Goal: Task Accomplishment & Management: Complete application form

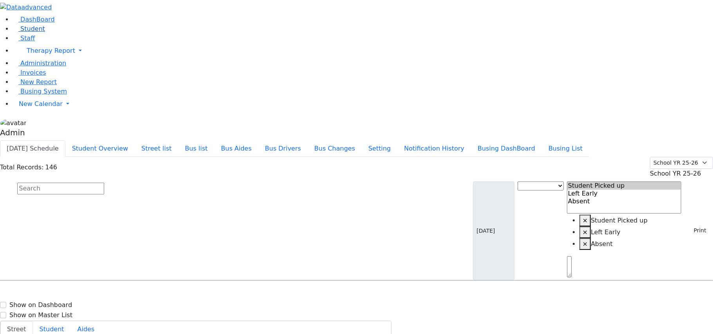
click at [29, 32] on span "Student" at bounding box center [32, 28] width 25 height 7
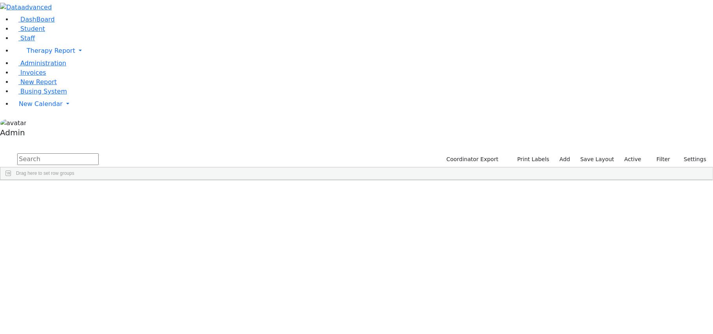
click at [61, 193] on div "[PERSON_NAME]" at bounding box center [30, 198] width 61 height 11
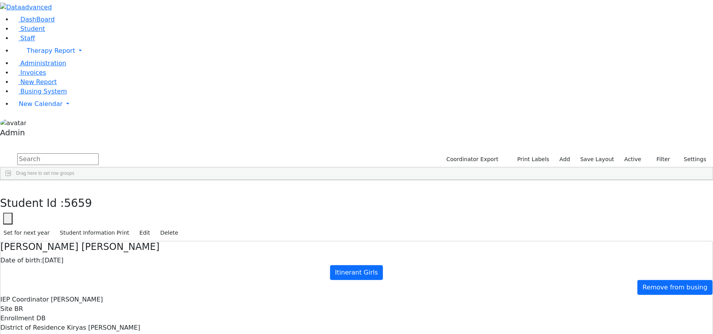
type input "Mrs. Miriam Ackerman"
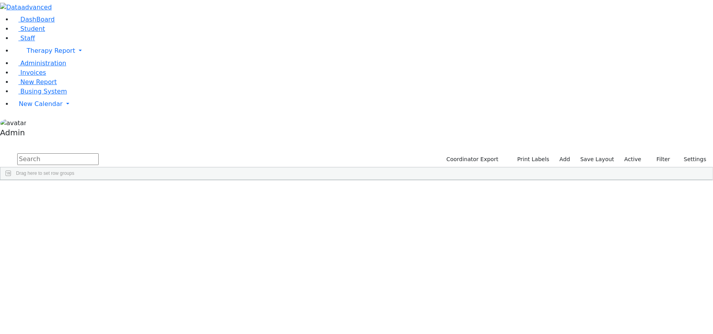
click at [61, 204] on div "[PERSON_NAME]" at bounding box center [30, 209] width 61 height 11
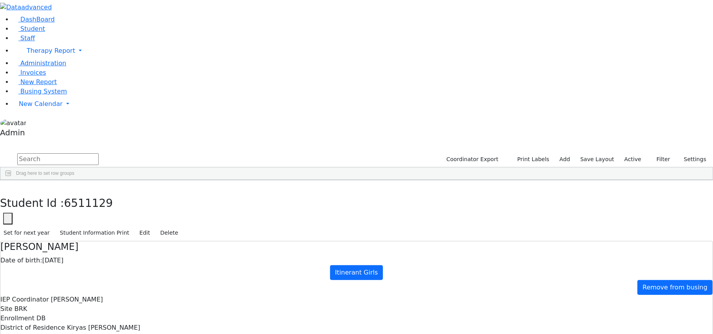
type input "Mrs. Devorah Adler"
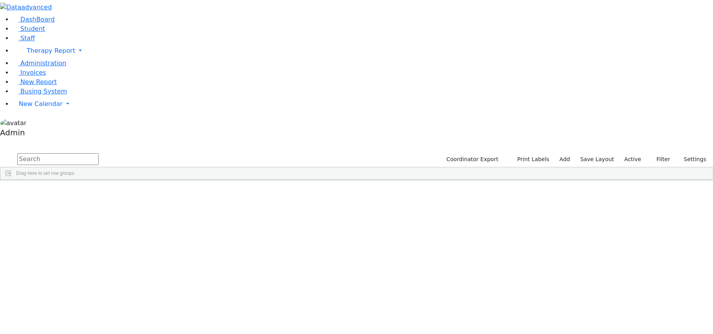
click at [61, 204] on div "[PERSON_NAME]" at bounding box center [30, 209] width 61 height 11
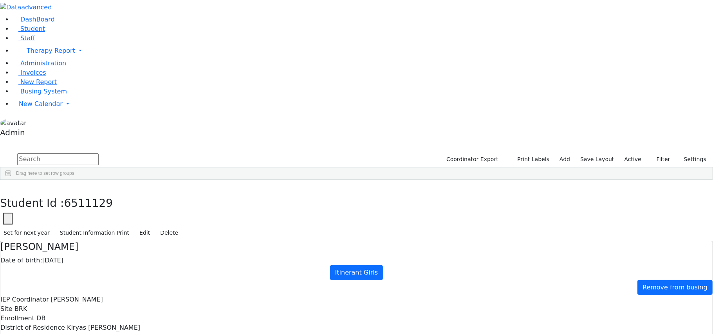
type input "Mrs. Devorah Adler"
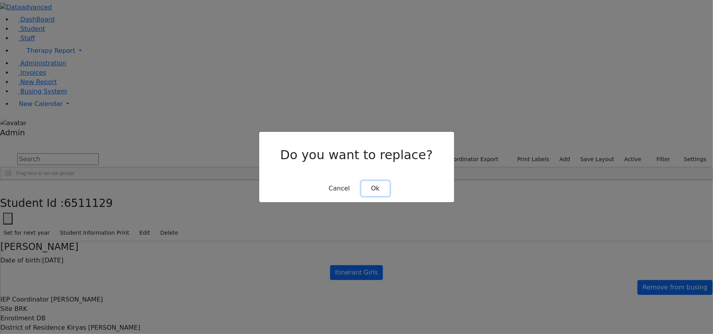
click at [380, 189] on button "Ok" at bounding box center [375, 188] width 28 height 15
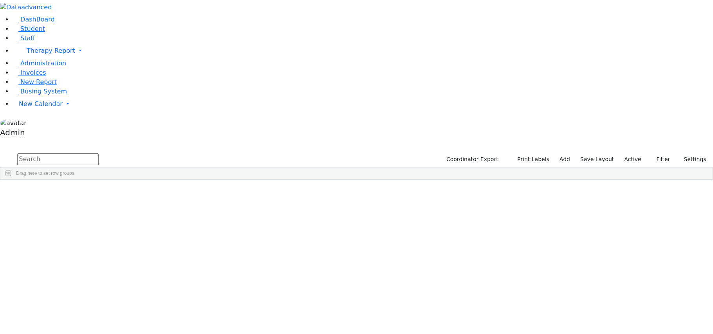
click at [61, 215] on div "Aker" at bounding box center [30, 220] width 61 height 11
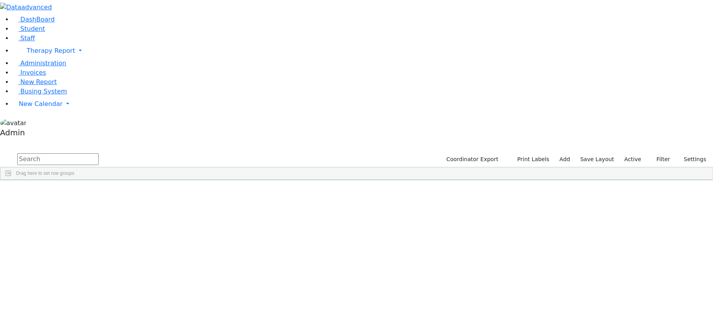
click at [61, 193] on div "[PERSON_NAME]" at bounding box center [30, 198] width 61 height 11
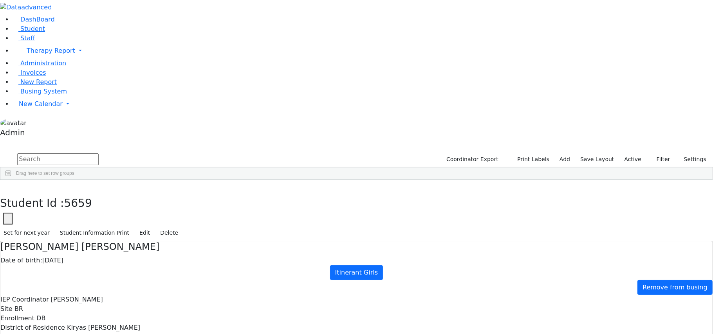
click at [61, 237] on div "Anshin" at bounding box center [30, 242] width 61 height 11
type input "Mrs. Nehana Anshin"
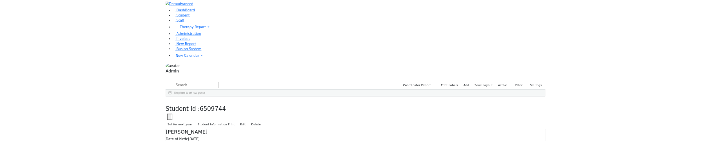
scroll to position [60, 0]
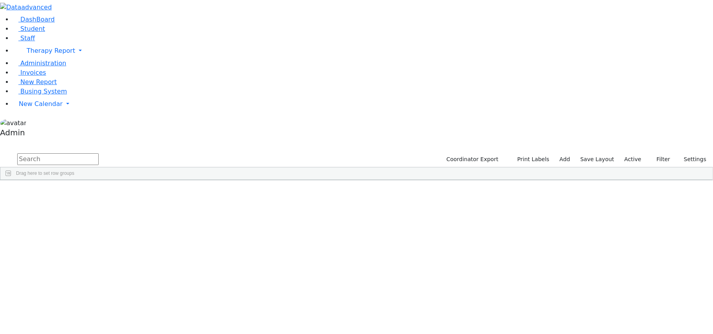
click at [61, 140] on div "Appel" at bounding box center [30, 264] width 61 height 11
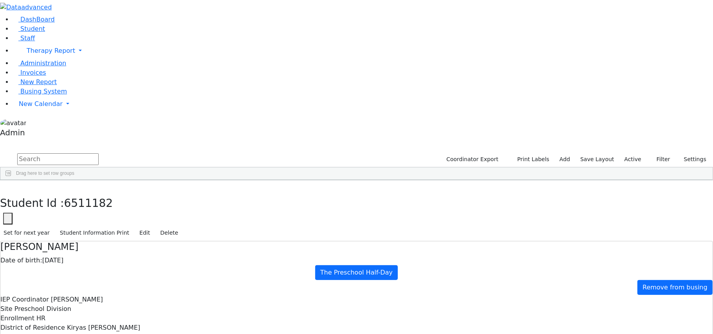
type input "Mrs. Miriam Appel"
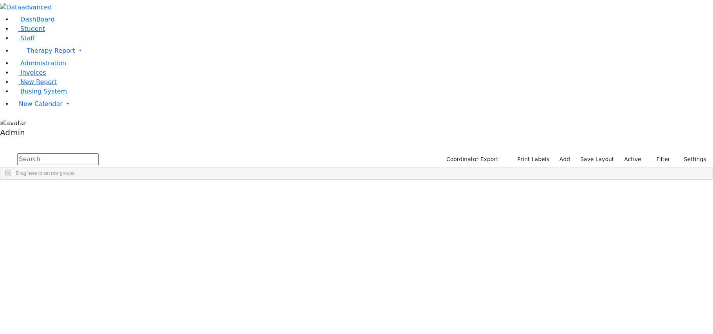
click at [61, 302] on div "[DEMOGRAPHIC_DATA]" at bounding box center [30, 307] width 61 height 11
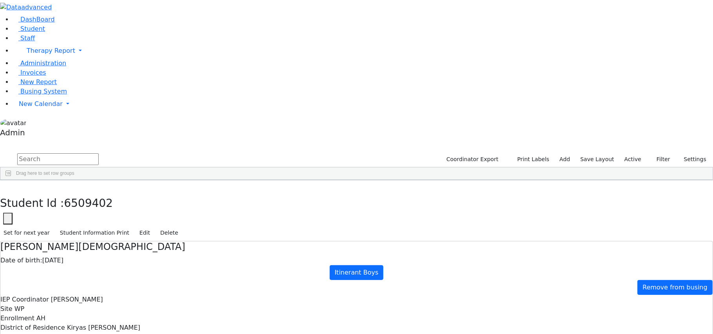
type input "Mrs. Mrs. Ashkenazi"
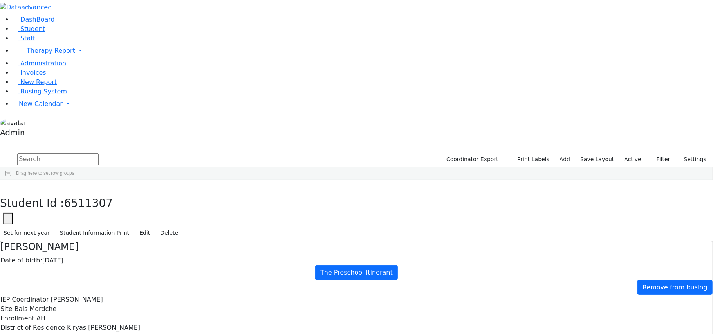
type input "[PERSON_NAME]"
